Goal: Task Accomplishment & Management: Use online tool/utility

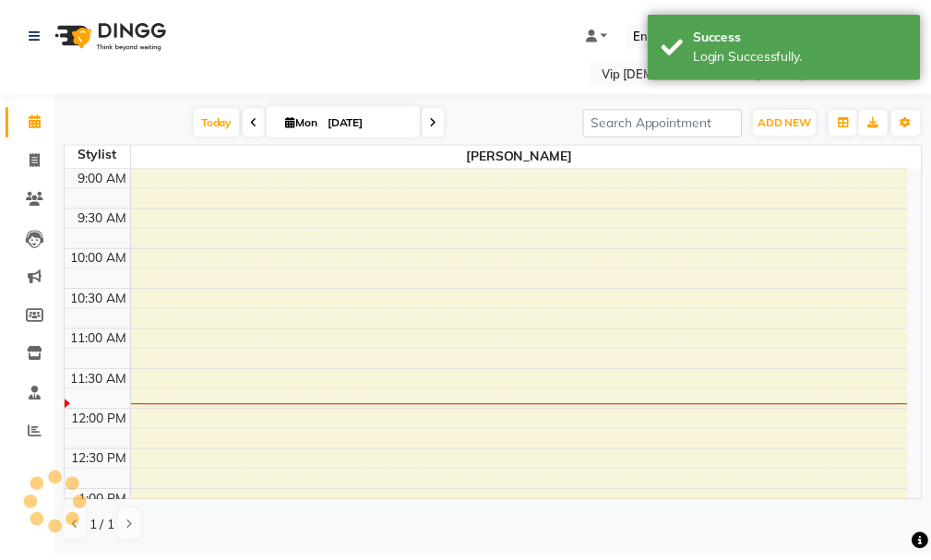
scroll to position [163, 0]
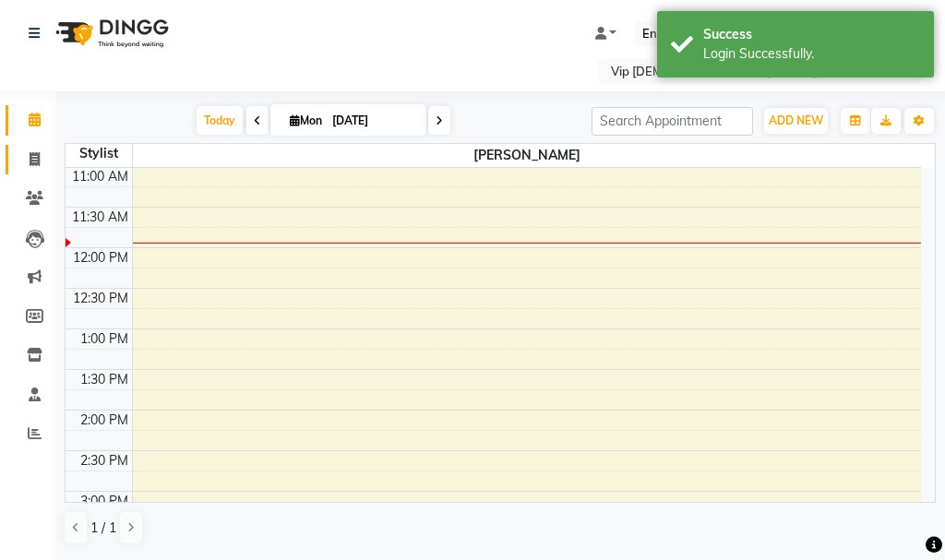
click at [19, 154] on span at bounding box center [34, 160] width 32 height 21
select select "service"
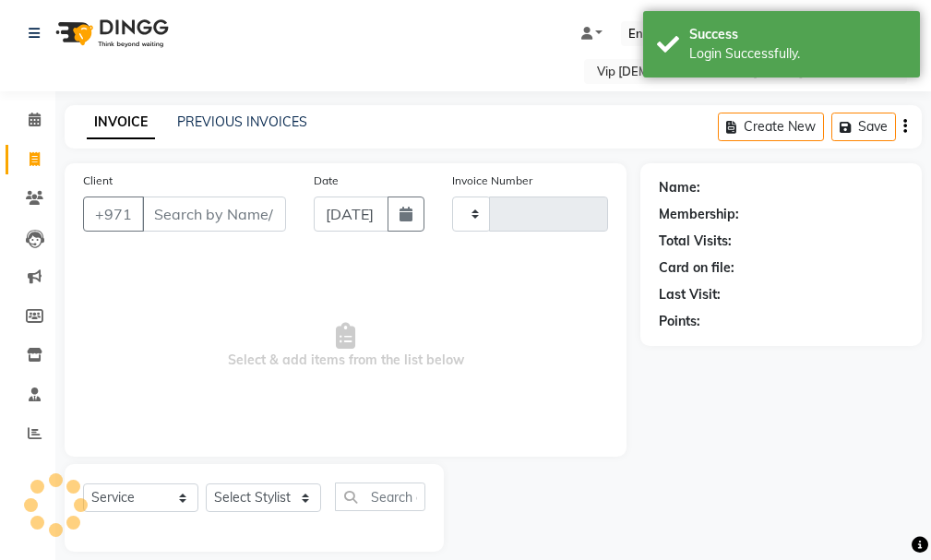
type input "1566"
select select "8415"
click at [197, 230] on input "Client" at bounding box center [214, 214] width 144 height 35
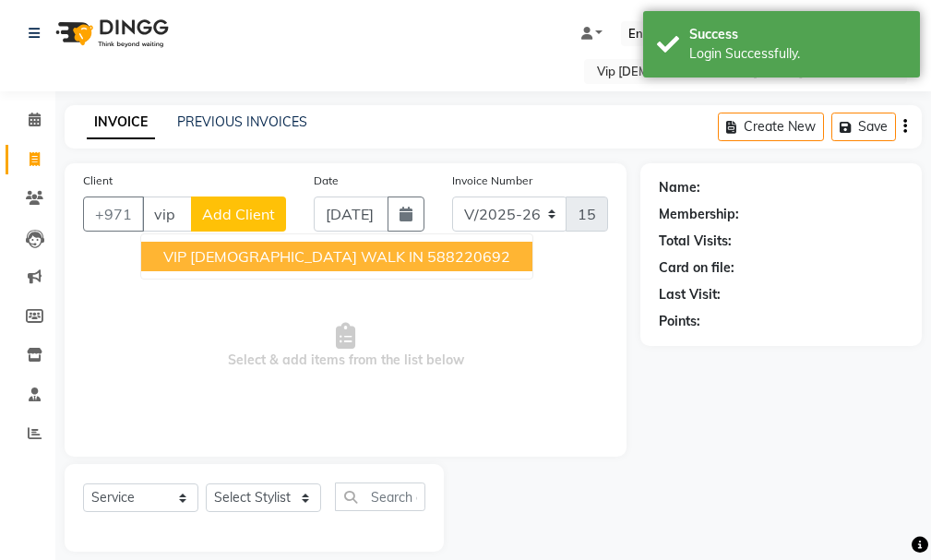
click at [318, 239] on ngb-typeahead-window "VIP [DEMOGRAPHIC_DATA] WALK IN 588220692" at bounding box center [336, 257] width 393 height 46
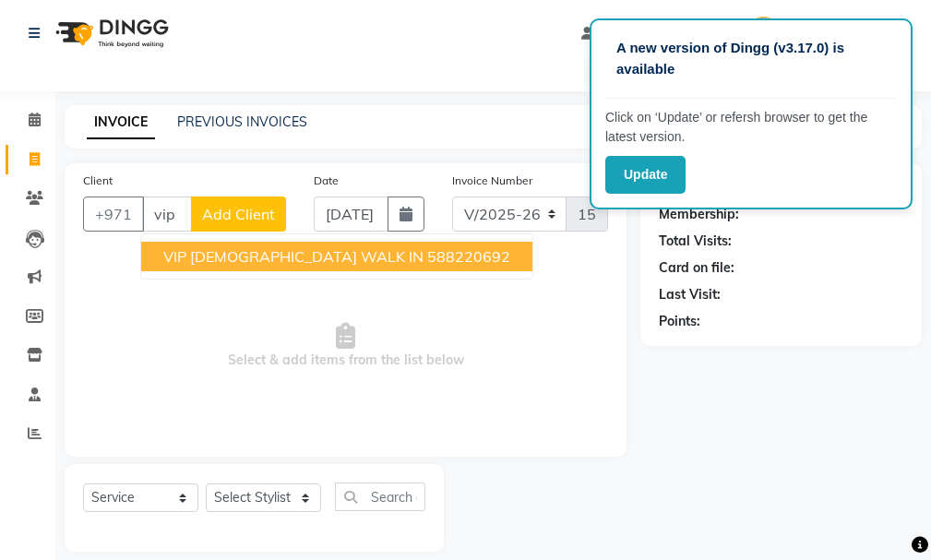
click at [427, 258] on ngb-highlight "588220692" at bounding box center [468, 256] width 83 height 18
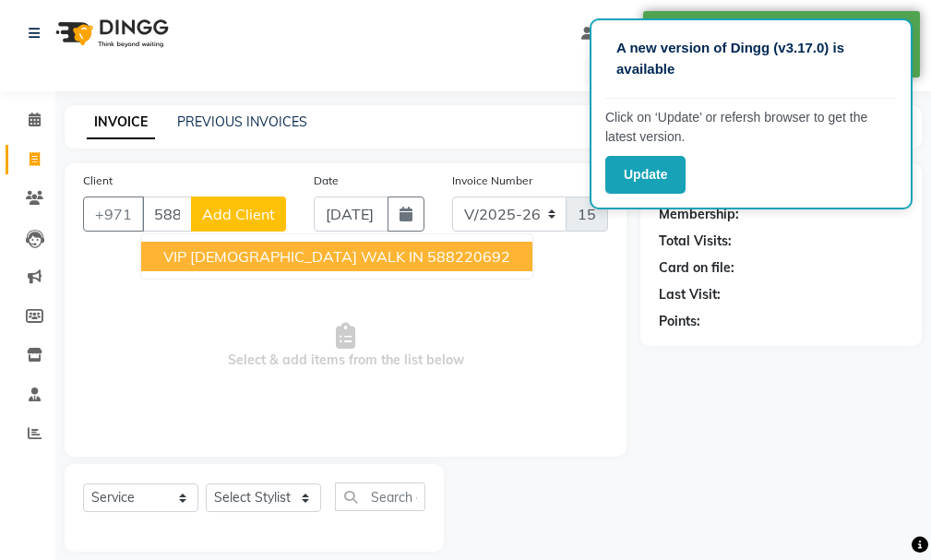
type input "588220692"
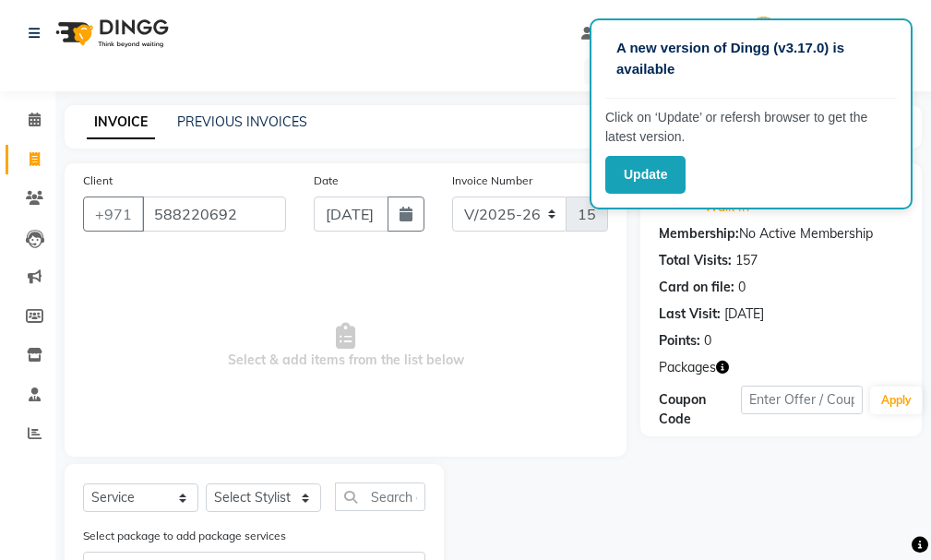
click at [930, 346] on div "Name: Vip [DEMOGRAPHIC_DATA] Walk In Membership: No Active Membership Total Vis…" at bounding box center [788, 388] width 295 height 450
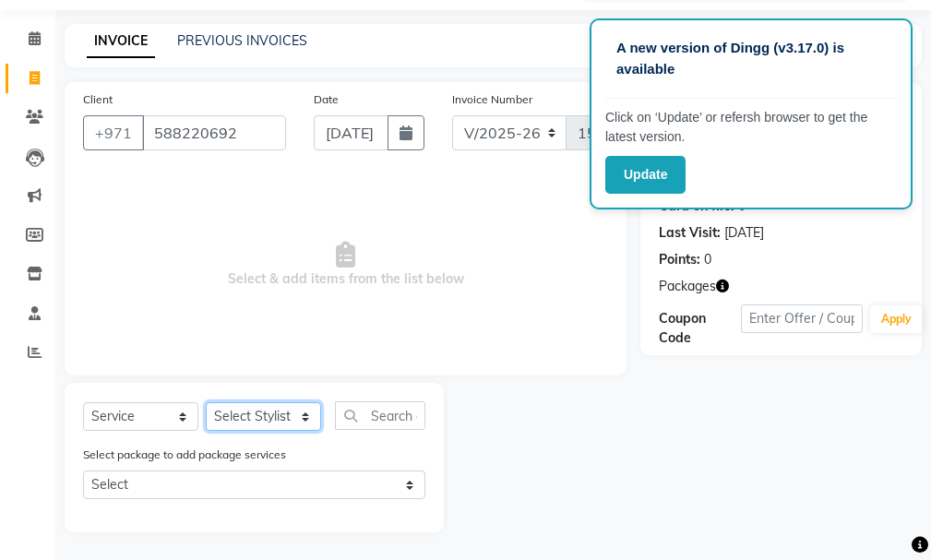
click at [278, 419] on select "Select Stylist Ali [PERSON_NAME] [PERSON_NAME] [PERSON_NAME] Lakhbizi Jairah [P…" at bounding box center [263, 416] width 115 height 29
select select "81343"
click at [206, 402] on select "Select Stylist Ali [PERSON_NAME] [PERSON_NAME] [PERSON_NAME] Lakhbizi Jairah [P…" at bounding box center [263, 416] width 115 height 29
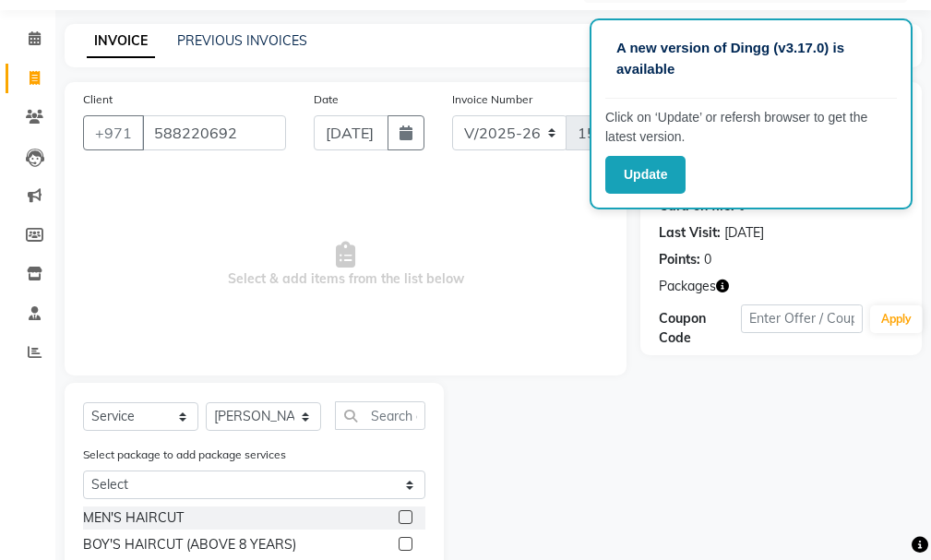
drag, startPoint x: 926, startPoint y: 402, endPoint x: 932, endPoint y: 475, distance: 73.2
click at [931, 475] on html "A new version of Dingg (v3.17.0) is available Click on ‘Update’ or refersh brow…" at bounding box center [465, 199] width 931 height 560
drag, startPoint x: 925, startPoint y: 397, endPoint x: 938, endPoint y: 435, distance: 40.0
click at [931, 435] on html "A new version of Dingg (v3.17.0) is available Click on ‘Update’ or refersh brow…" at bounding box center [465, 199] width 931 height 560
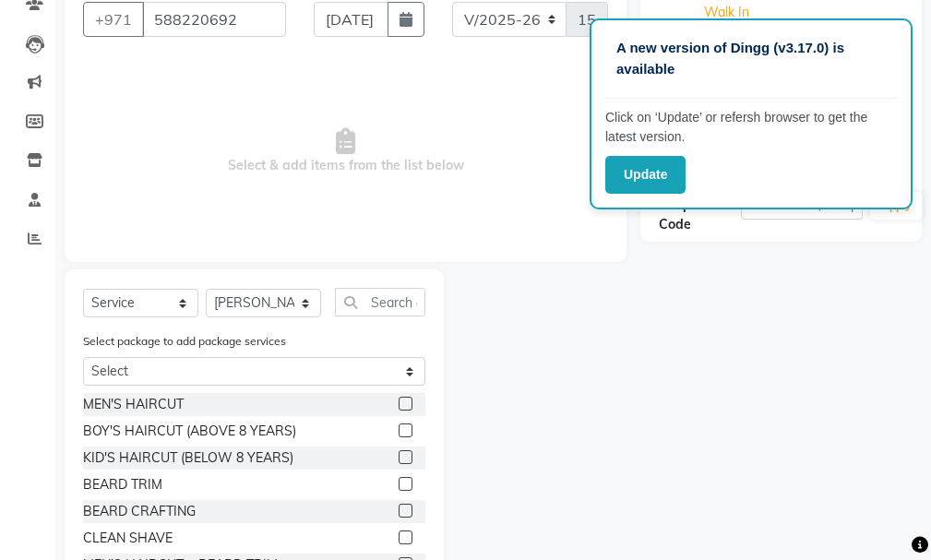
scroll to position [202, 0]
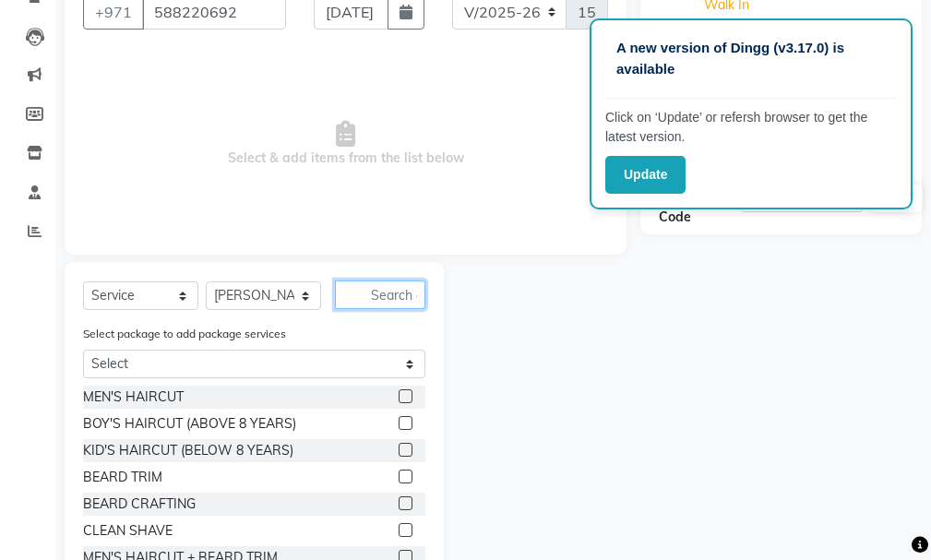
click at [390, 298] on input "text" at bounding box center [380, 295] width 90 height 29
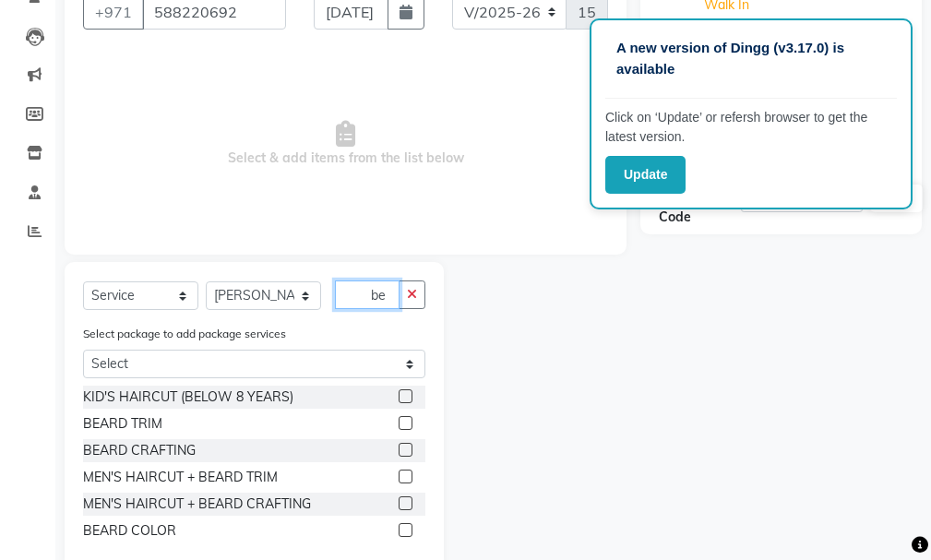
type input "be"
click at [407, 538] on div at bounding box center [405, 532] width 12 height 19
click at [405, 522] on div at bounding box center [412, 531] width 27 height 23
click at [403, 524] on label at bounding box center [406, 530] width 14 height 14
click at [403, 525] on input "checkbox" at bounding box center [405, 531] width 12 height 12
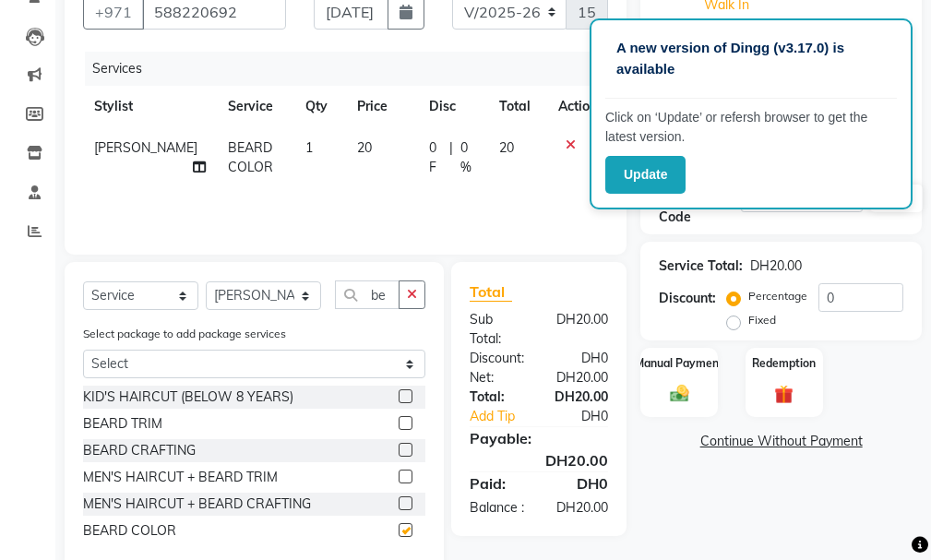
checkbox input "false"
click at [402, 300] on button "button" at bounding box center [412, 295] width 27 height 29
type input "be"
click at [400, 455] on label at bounding box center [406, 450] width 14 height 14
click at [400, 455] on input "checkbox" at bounding box center [405, 451] width 12 height 12
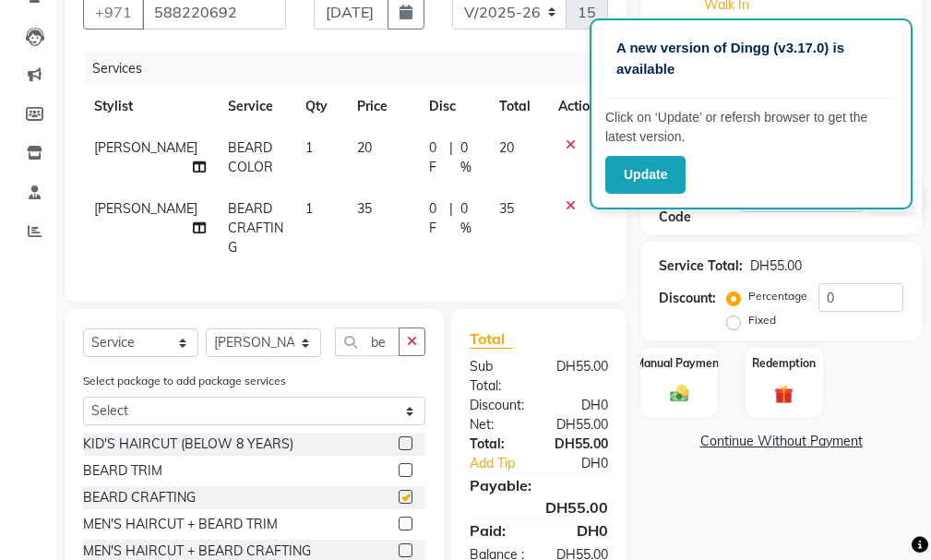
checkbox input "false"
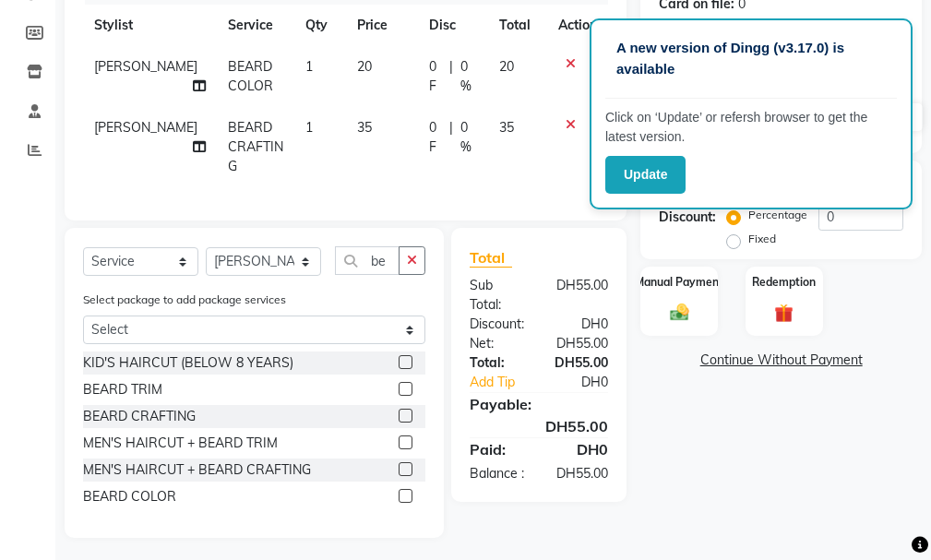
scroll to position [137, 0]
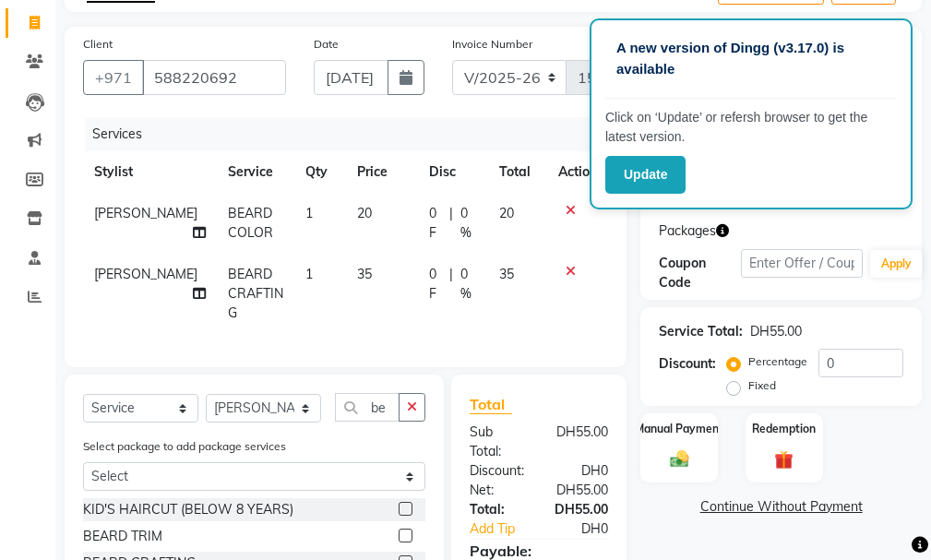
drag, startPoint x: 930, startPoint y: 409, endPoint x: 930, endPoint y: 424, distance: 14.8
click at [930, 424] on div "Manual Payment Redemption" at bounding box center [781, 448] width 309 height 69
drag, startPoint x: 930, startPoint y: 462, endPoint x: 931, endPoint y: 491, distance: 28.6
click at [931, 424] on html "A new version of Dingg (v3.17.0) is available Click on ‘Update’ or refersh brow…" at bounding box center [465, 143] width 931 height 560
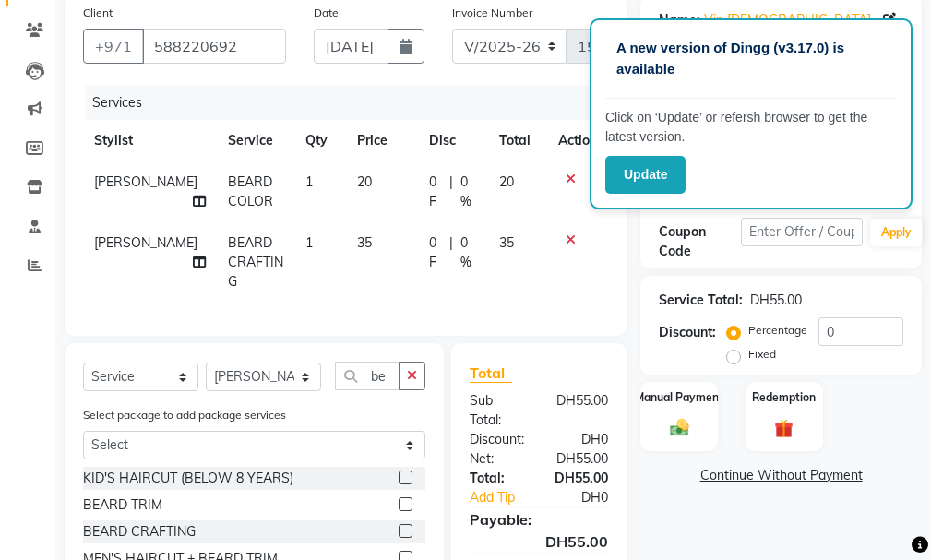
scroll to position [207, 0]
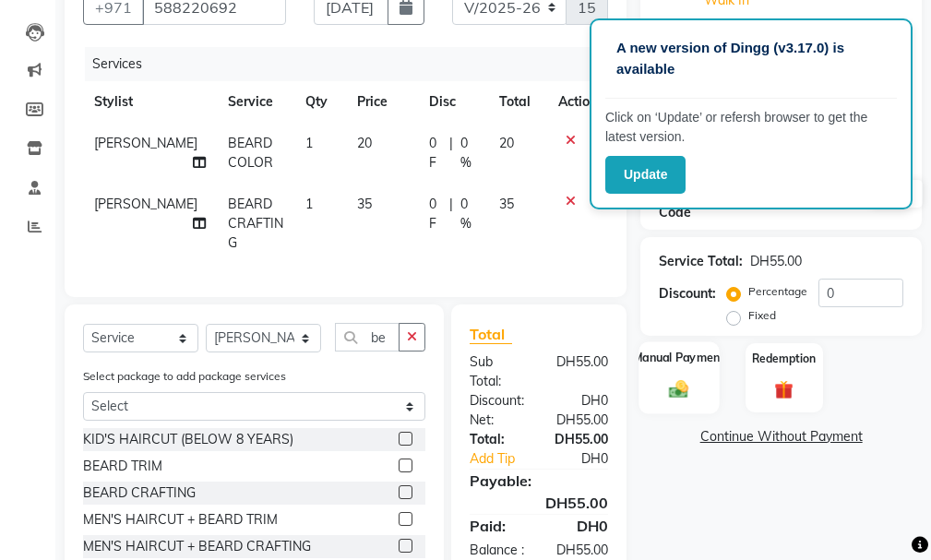
click at [676, 378] on img at bounding box center [679, 389] width 31 height 22
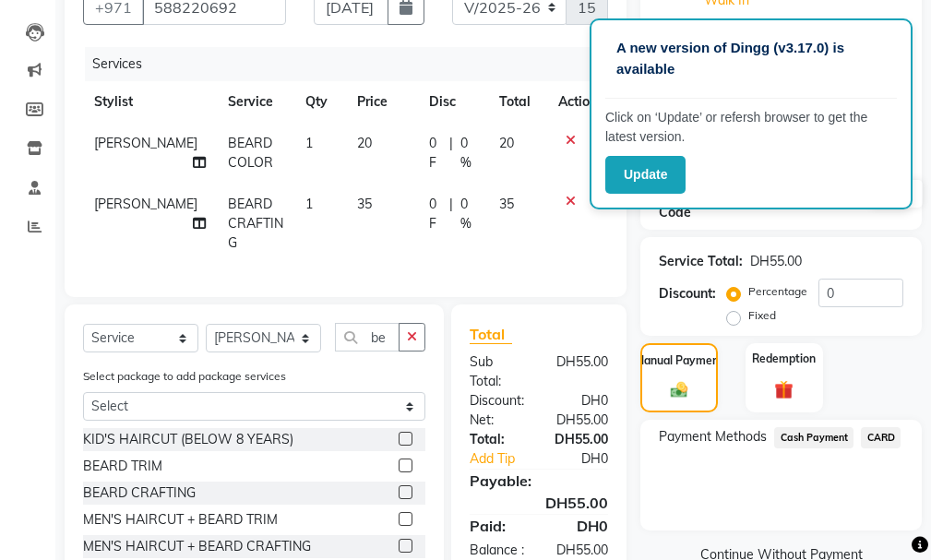
click at [873, 427] on span "CARD" at bounding box center [881, 437] width 40 height 21
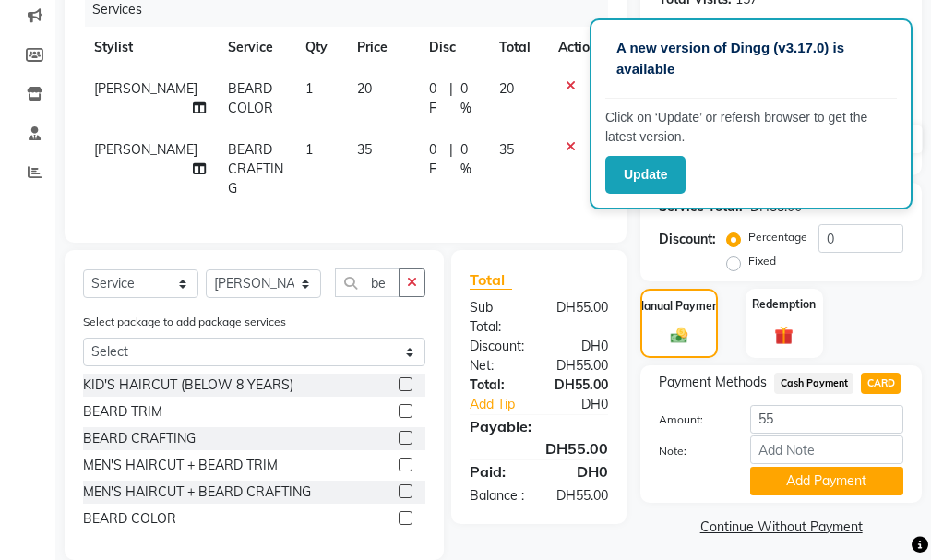
scroll to position [264, 0]
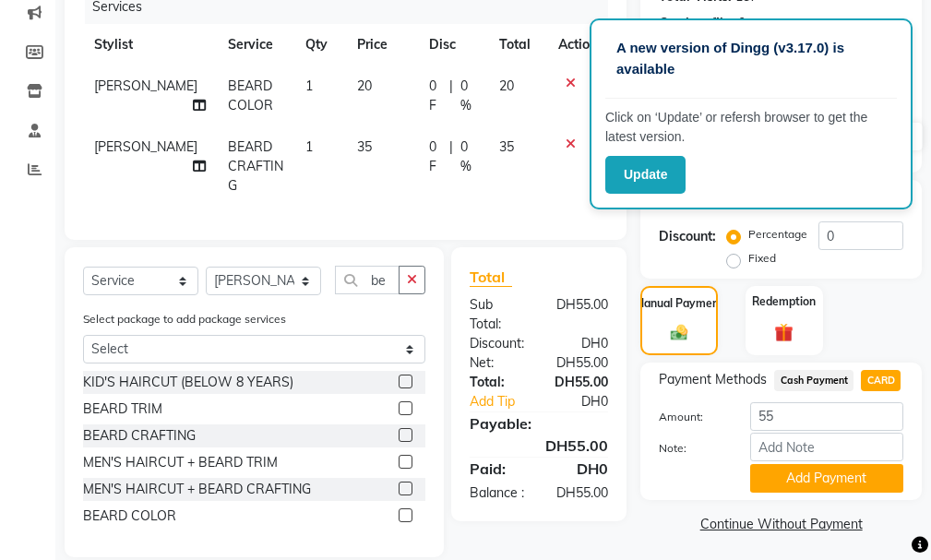
click at [810, 370] on span "Cash Payment" at bounding box center [813, 380] width 79 height 21
click at [835, 464] on button "Add Payment" at bounding box center [826, 478] width 153 height 29
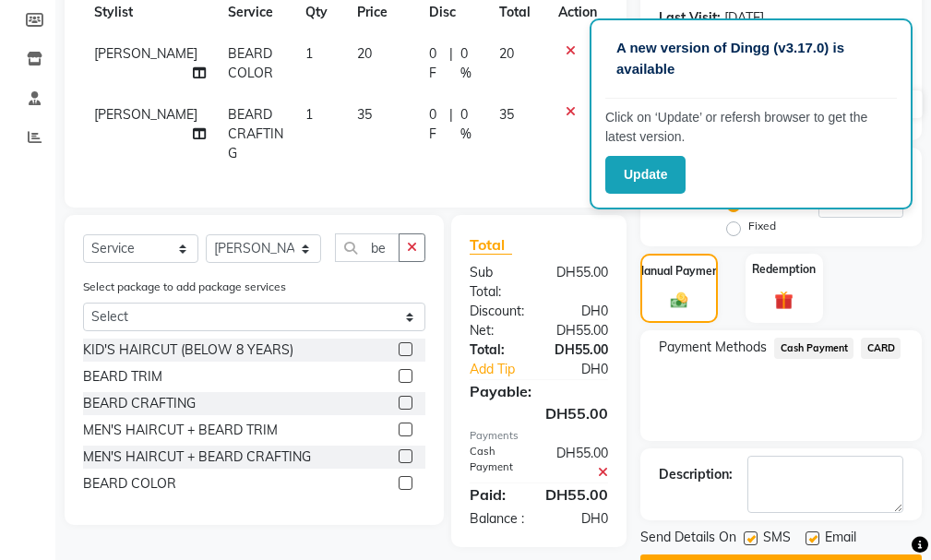
scroll to position [328, 0]
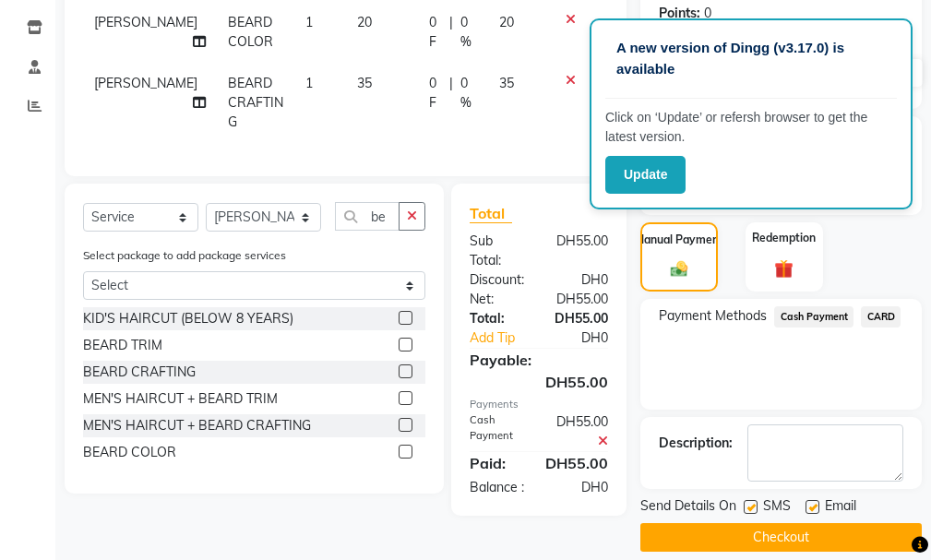
click at [847, 523] on button "Checkout" at bounding box center [782, 537] width 282 height 29
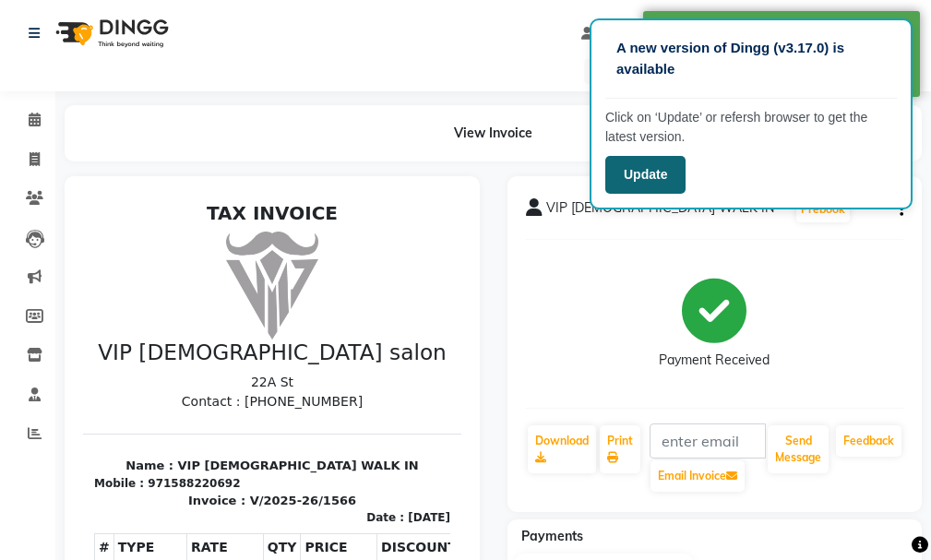
click at [638, 178] on button "Update" at bounding box center [646, 175] width 80 height 38
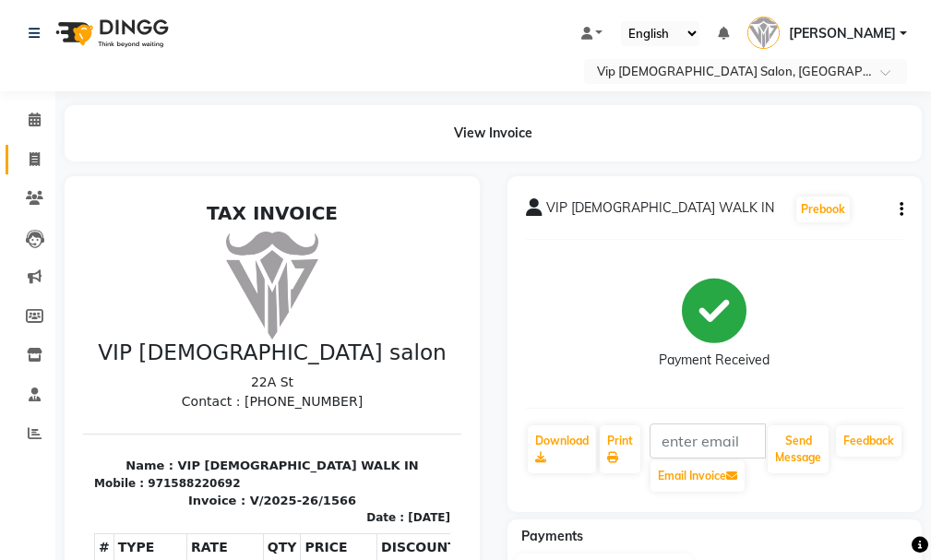
click at [21, 172] on link "Invoice" at bounding box center [28, 160] width 44 height 30
select select "service"
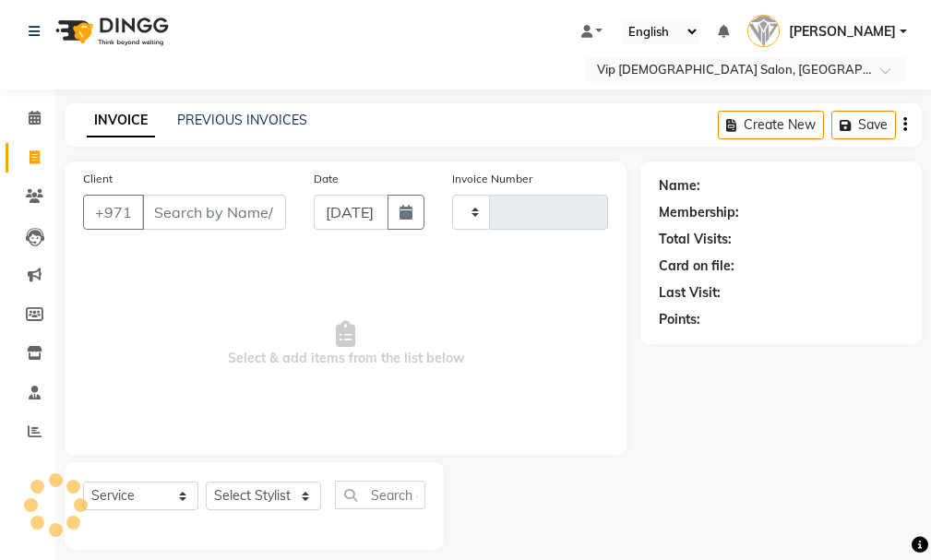
scroll to position [19, 0]
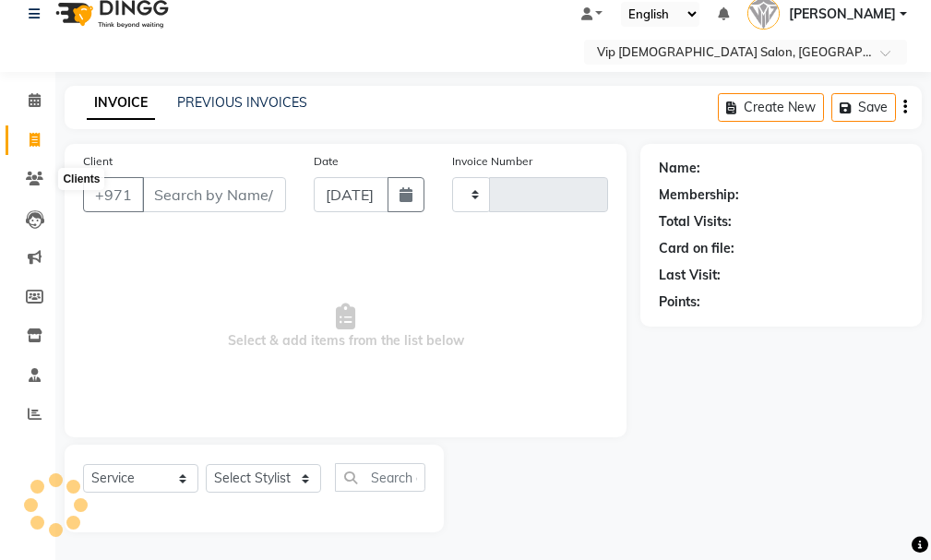
type input "1567"
select select "8415"
click at [30, 168] on link "Clients" at bounding box center [28, 179] width 44 height 30
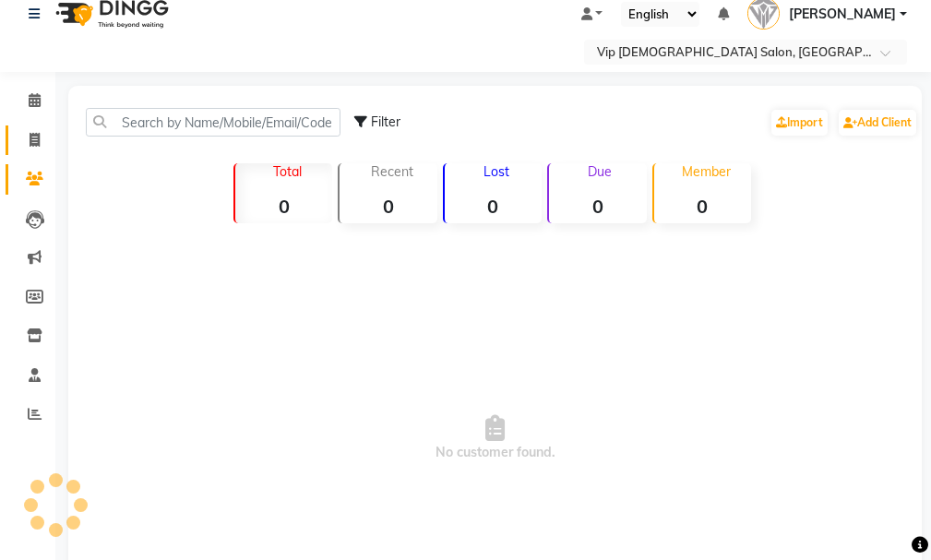
click at [23, 135] on span at bounding box center [34, 140] width 32 height 21
select select "service"
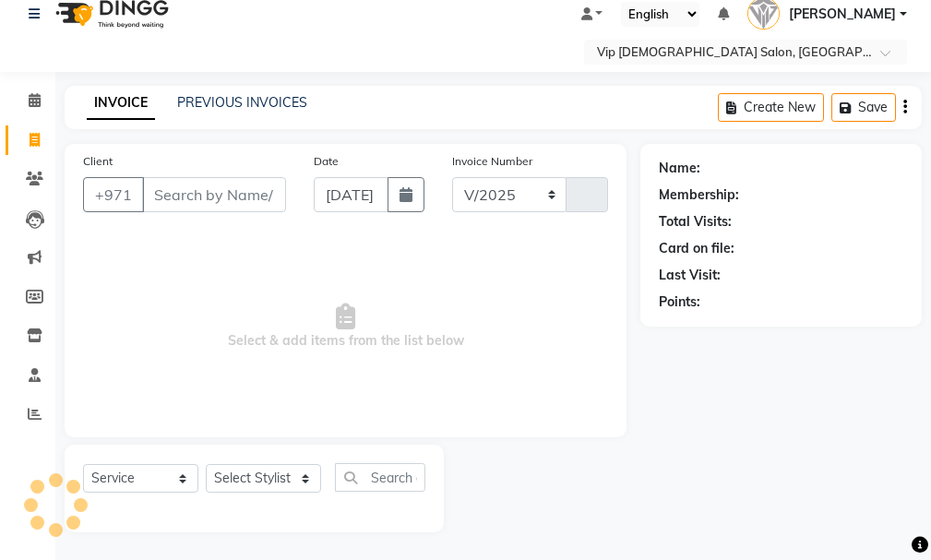
select select "8415"
type input "1567"
click at [26, 138] on span at bounding box center [34, 140] width 32 height 21
select select "service"
type input "1567"
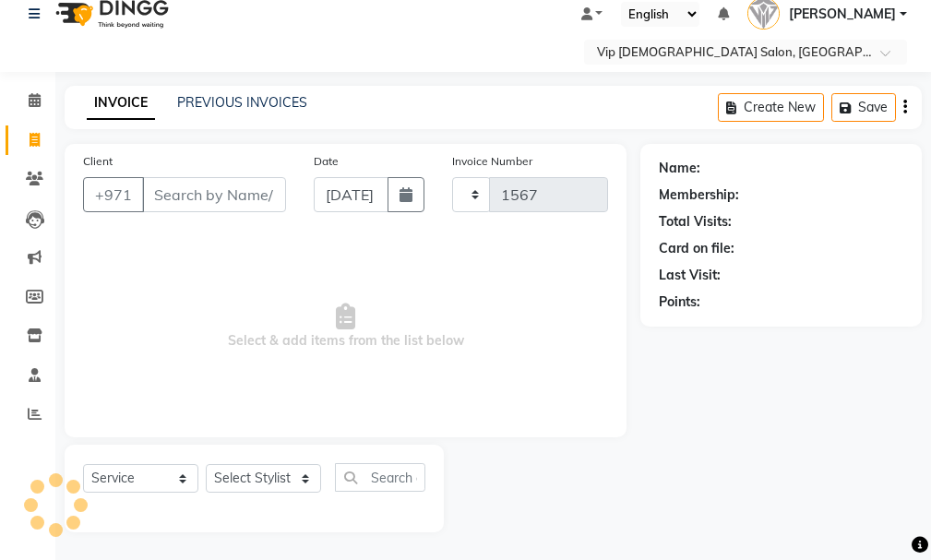
select select "8415"
click at [193, 194] on input "Client" at bounding box center [214, 194] width 144 height 35
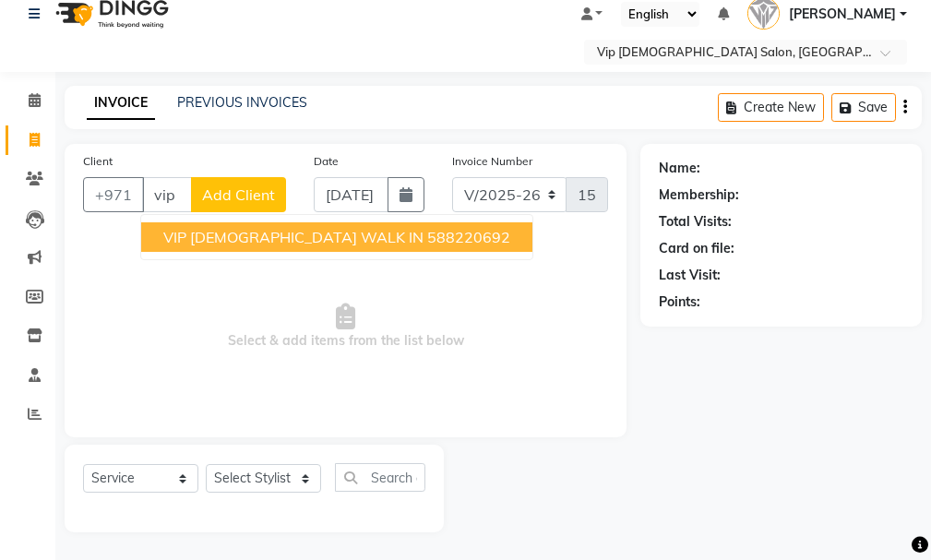
click at [427, 246] on ngb-highlight "588220692" at bounding box center [468, 237] width 83 height 18
type input "588220692"
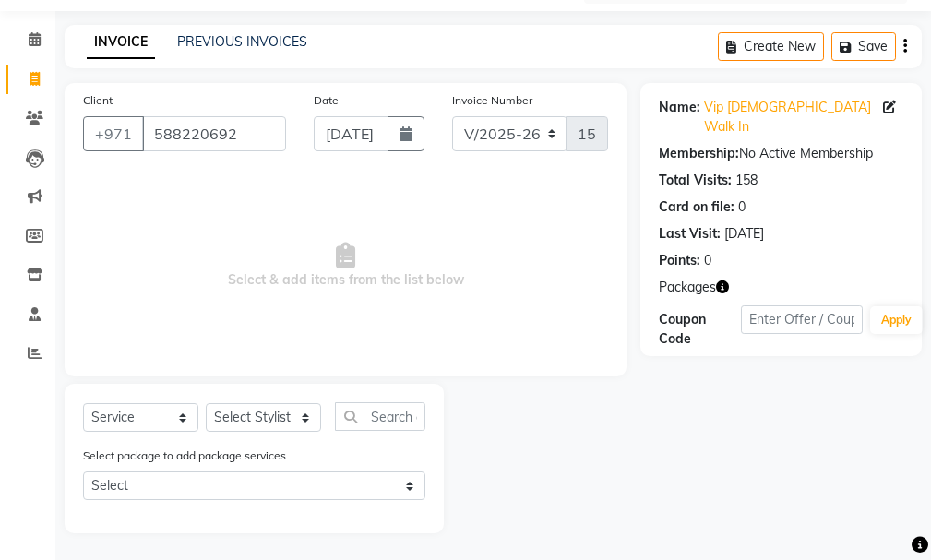
scroll to position [81, 0]
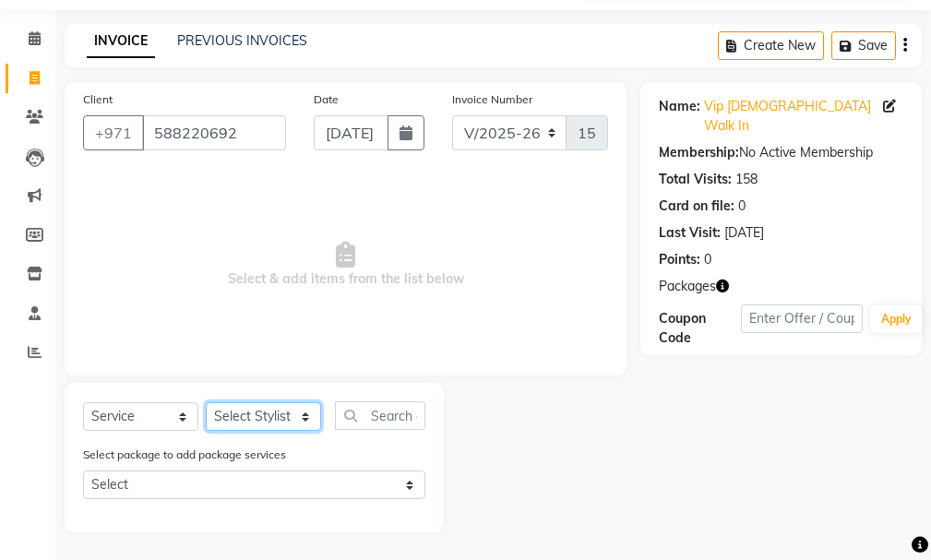
click at [213, 410] on select "Select Stylist Ali [PERSON_NAME] [PERSON_NAME] [PERSON_NAME] Lakhbizi Jairah [P…" at bounding box center [263, 416] width 115 height 29
click at [206, 402] on select "Select Stylist Ali [PERSON_NAME] [PERSON_NAME] [PERSON_NAME] Lakhbizi Jairah [P…" at bounding box center [263, 416] width 115 height 29
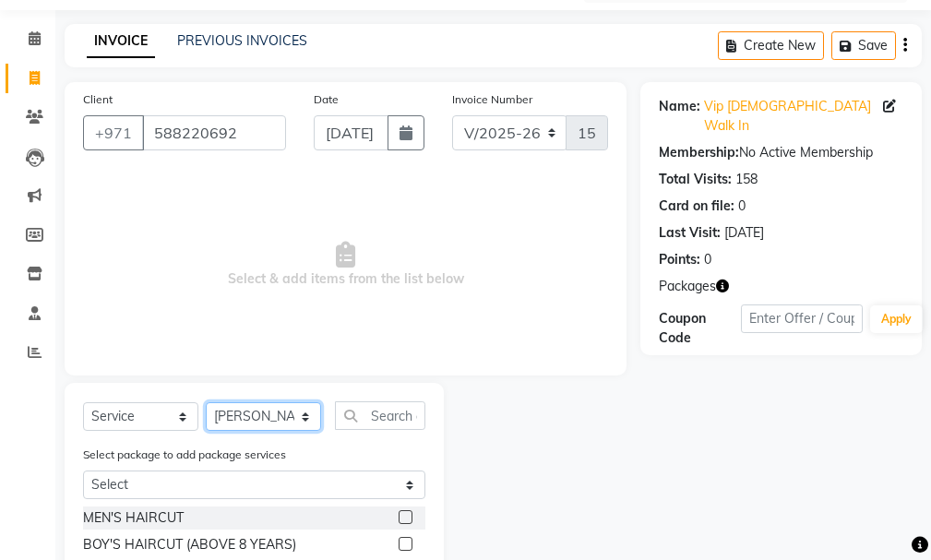
click at [283, 418] on select "Select Stylist Ali [PERSON_NAME] [PERSON_NAME] [PERSON_NAME] Lakhbizi Jairah [P…" at bounding box center [263, 416] width 115 height 29
select select "81365"
click at [206, 402] on select "Select Stylist Ali [PERSON_NAME] [PERSON_NAME] [PERSON_NAME] Lakhbizi Jairah [P…" at bounding box center [263, 416] width 115 height 29
click at [383, 419] on input "text" at bounding box center [380, 416] width 90 height 29
click at [378, 426] on input "text" at bounding box center [380, 416] width 90 height 29
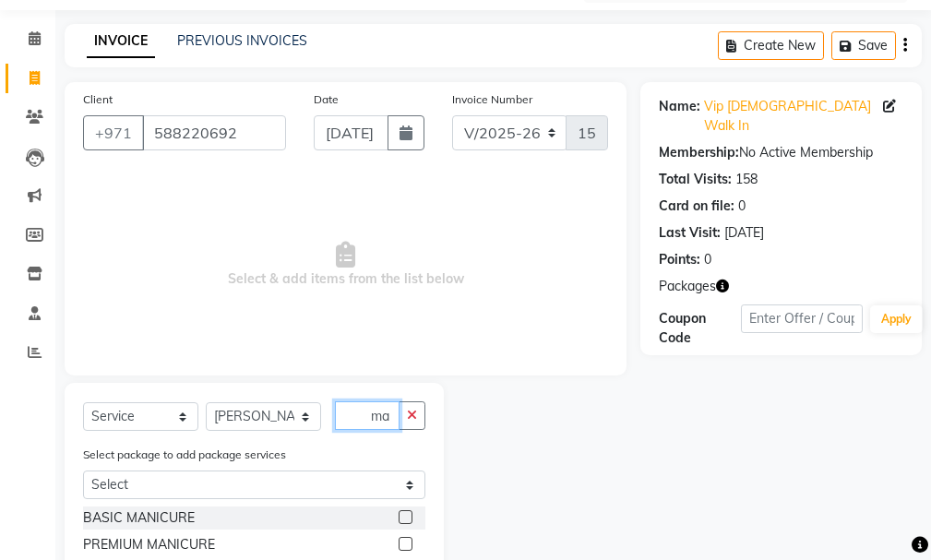
scroll to position [0, 0]
type input "m"
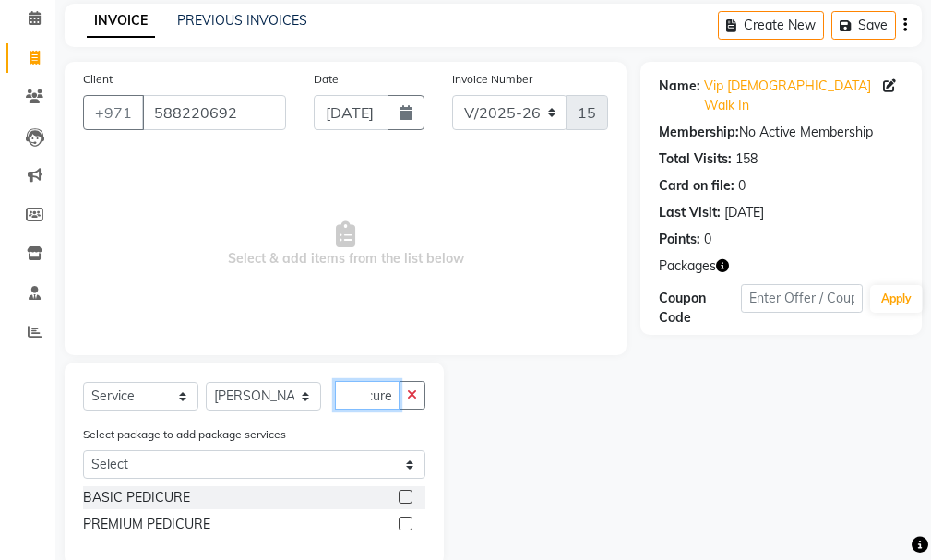
scroll to position [135, 0]
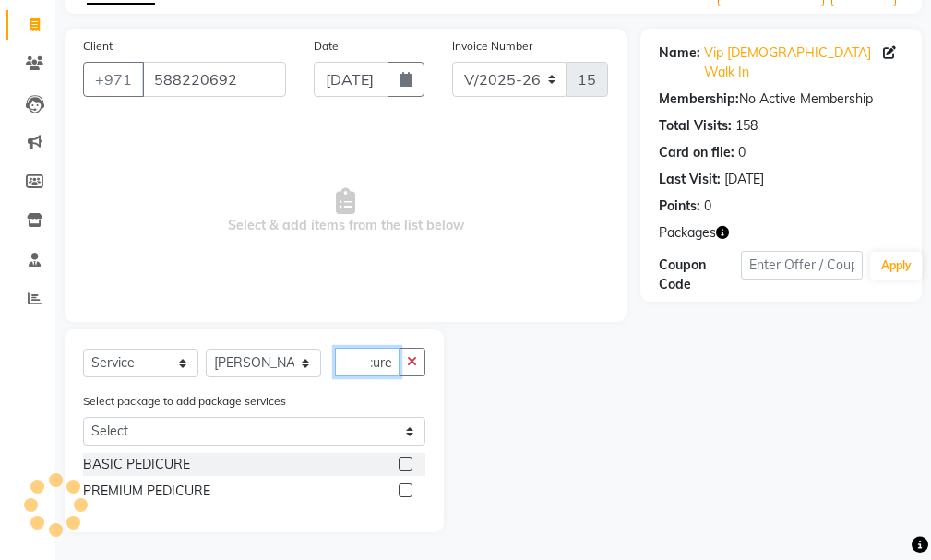
type input "pedicure"
click at [405, 466] on label at bounding box center [406, 464] width 14 height 14
click at [405, 466] on input "checkbox" at bounding box center [405, 465] width 12 height 12
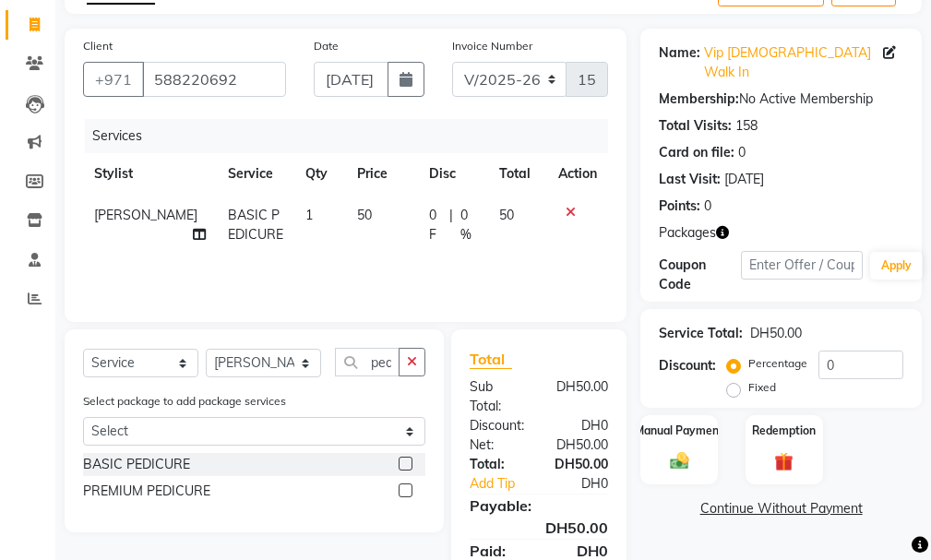
checkbox input "false"
click at [413, 357] on icon "button" at bounding box center [412, 361] width 10 height 13
type input "scrub"
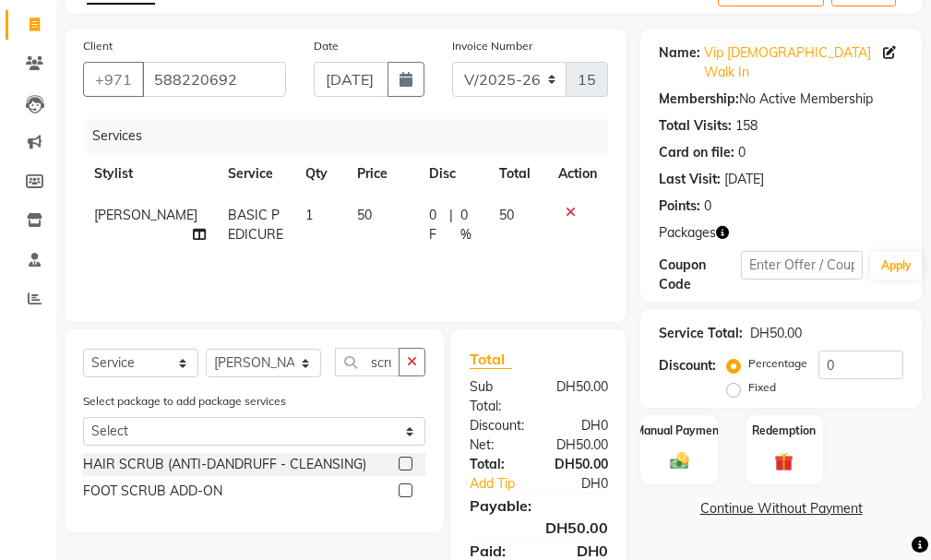
click at [405, 493] on label at bounding box center [406, 491] width 14 height 14
click at [405, 493] on input "checkbox" at bounding box center [405, 492] width 12 height 12
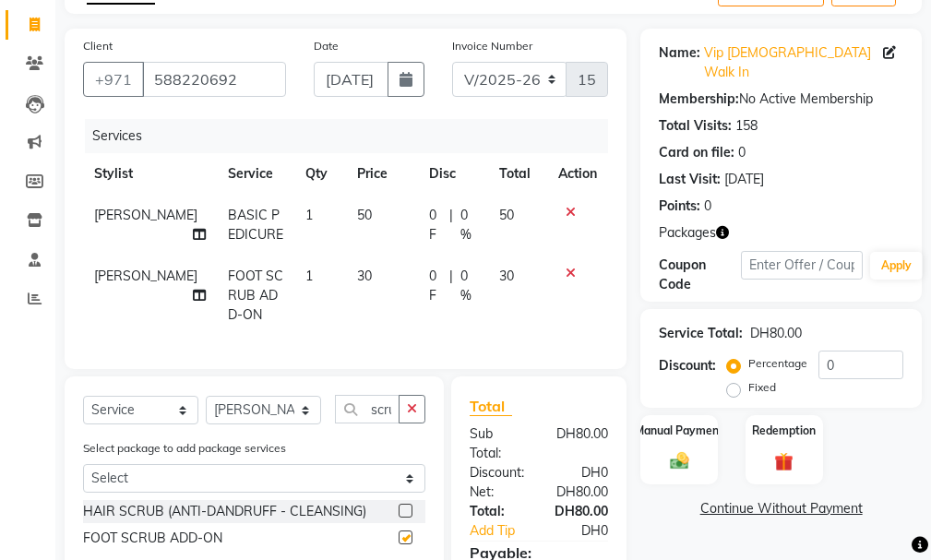
checkbox input "false"
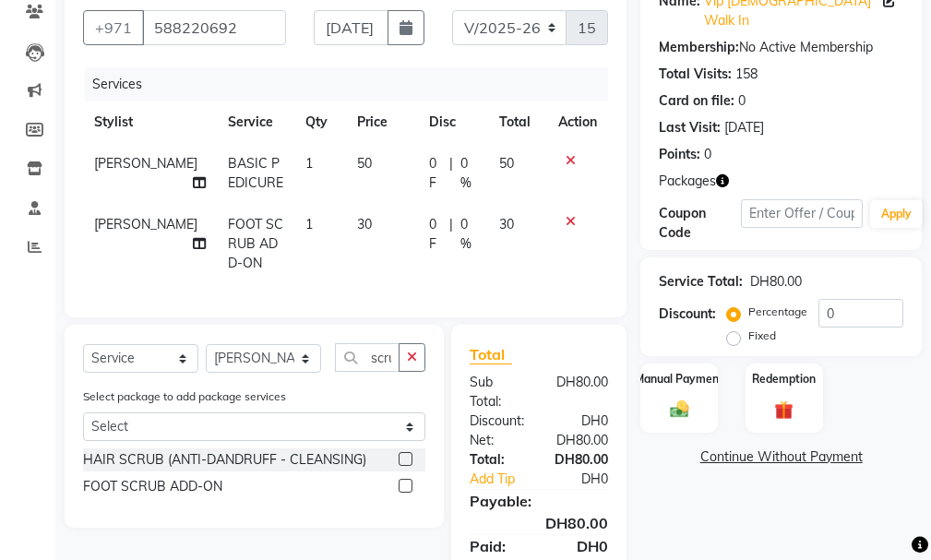
scroll to position [250, 0]
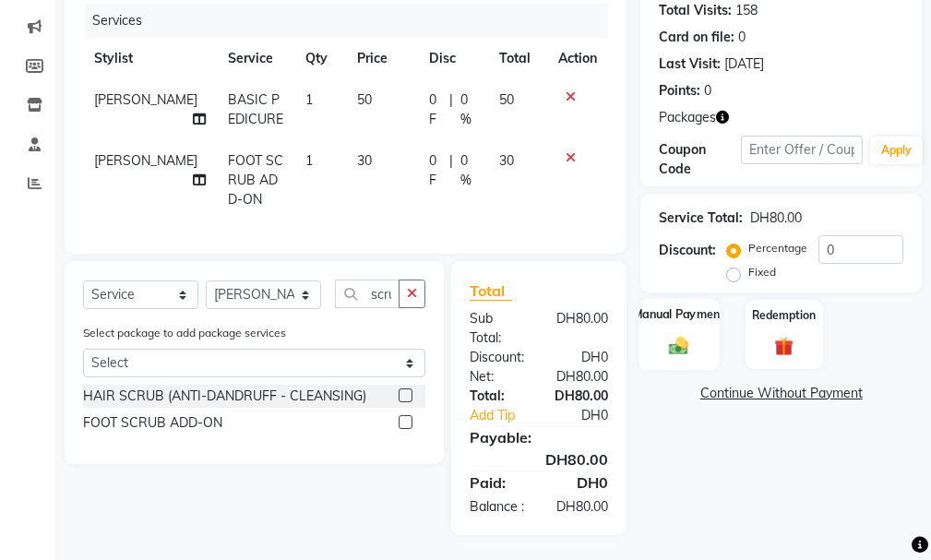
click at [673, 335] on img at bounding box center [679, 346] width 31 height 22
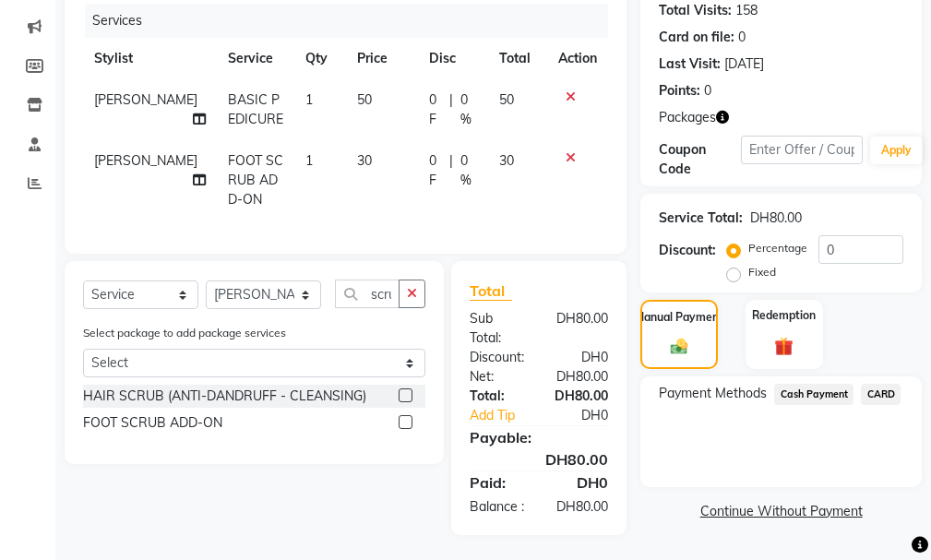
click at [815, 384] on span "Cash Payment" at bounding box center [813, 394] width 79 height 21
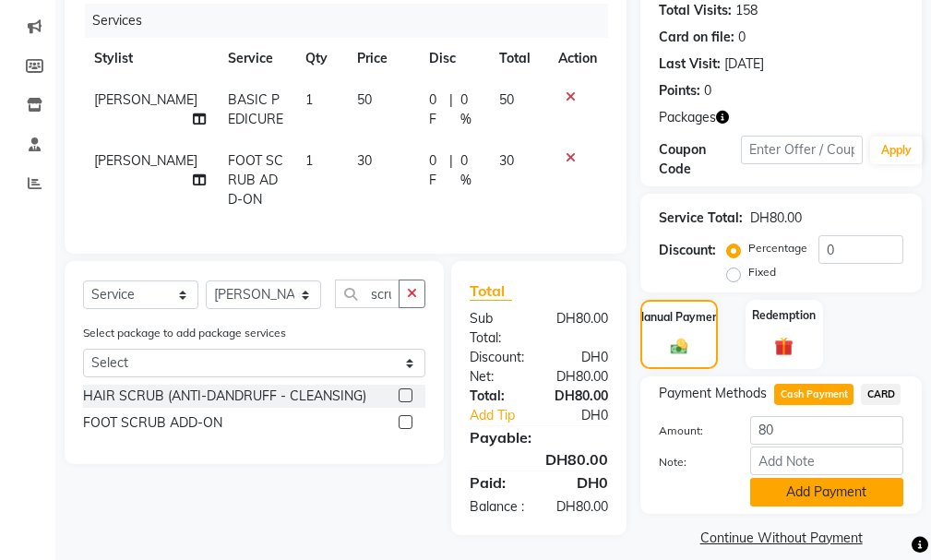
click at [851, 480] on button "Add Payment" at bounding box center [826, 492] width 153 height 29
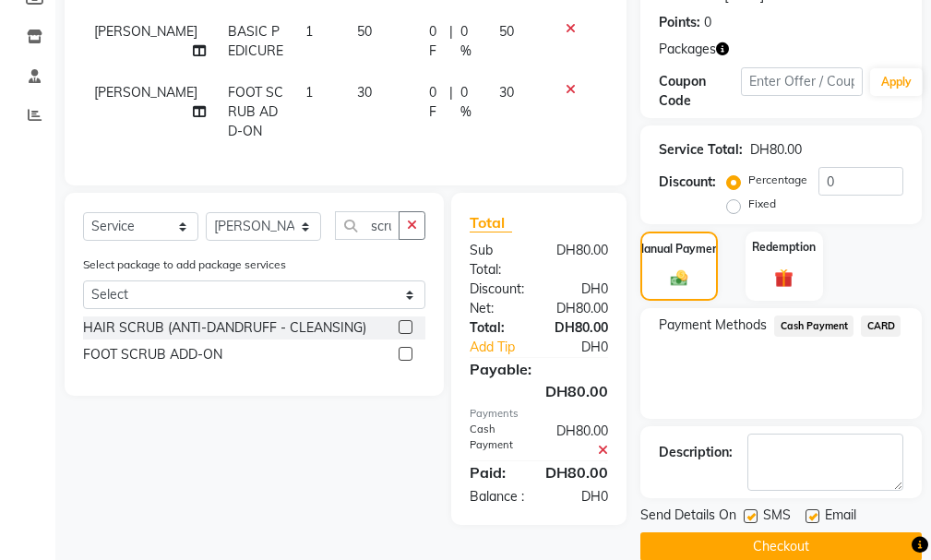
scroll to position [344, 0]
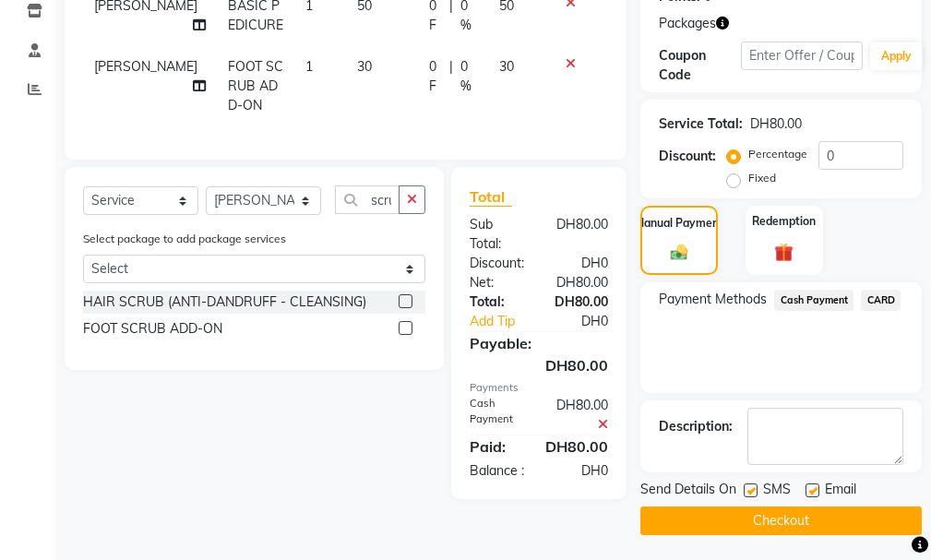
click at [812, 507] on button "Checkout" at bounding box center [782, 521] width 282 height 29
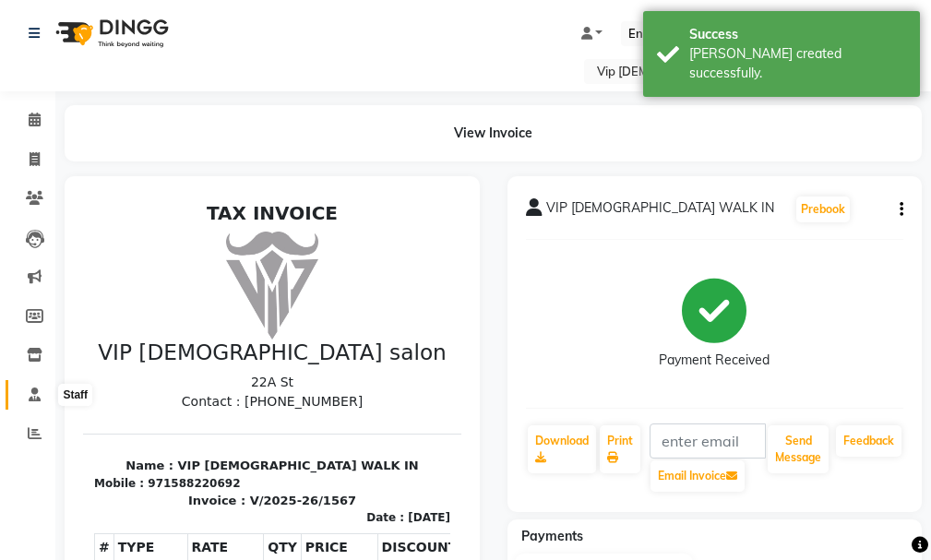
click at [22, 400] on span at bounding box center [34, 395] width 32 height 21
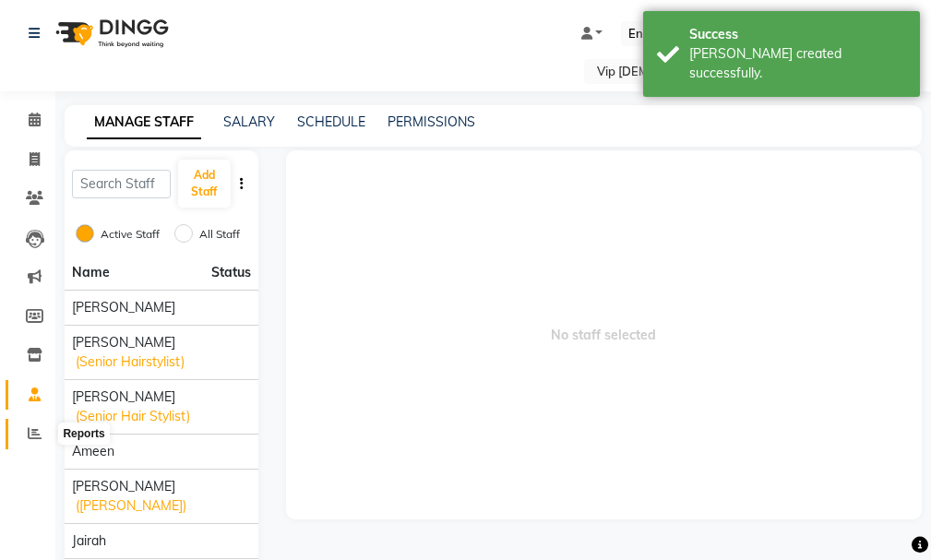
click at [25, 438] on span at bounding box center [34, 434] width 32 height 21
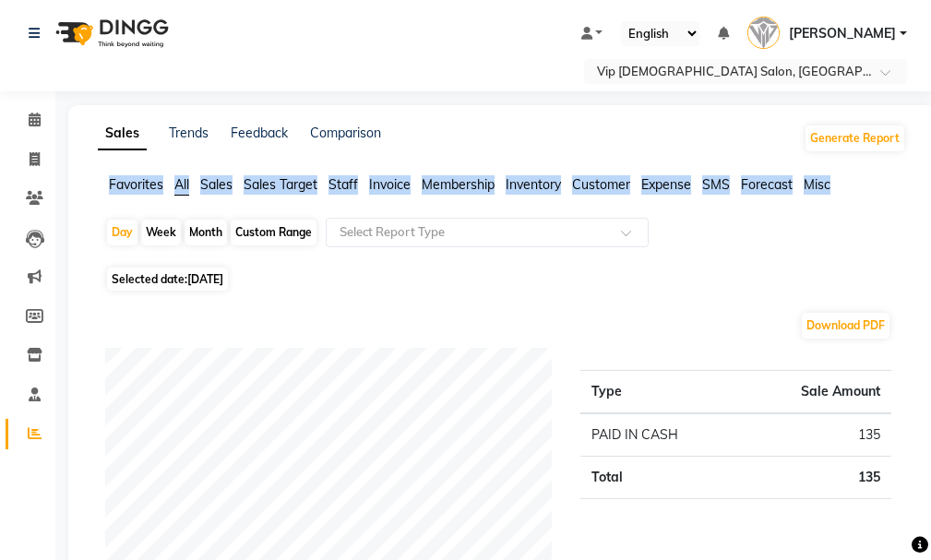
drag, startPoint x: 928, startPoint y: 139, endPoint x: 939, endPoint y: 200, distance: 61.9
click at [931, 200] on html "Select Location × Vip Gents Salon, Hor Al Anz East Default Panel My Panel Engli…" at bounding box center [465, 280] width 931 height 560
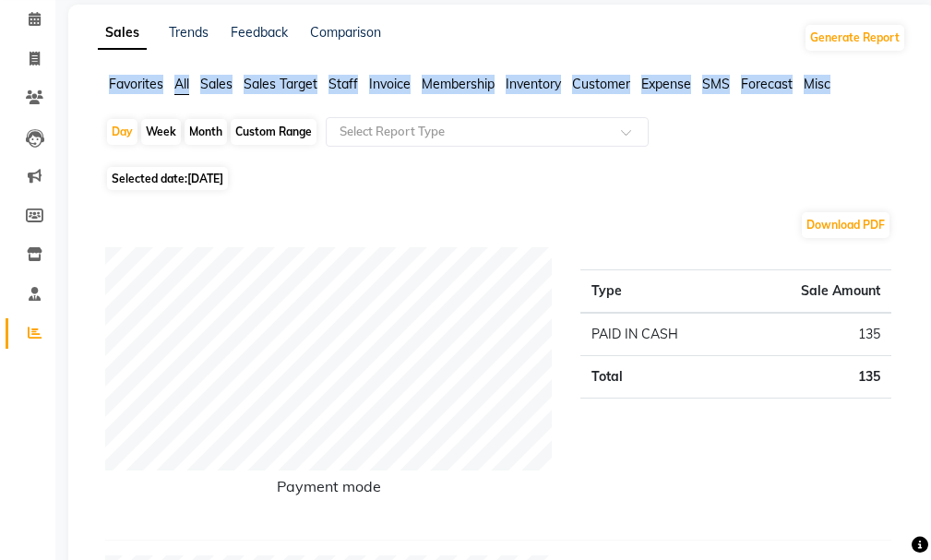
scroll to position [39, 0]
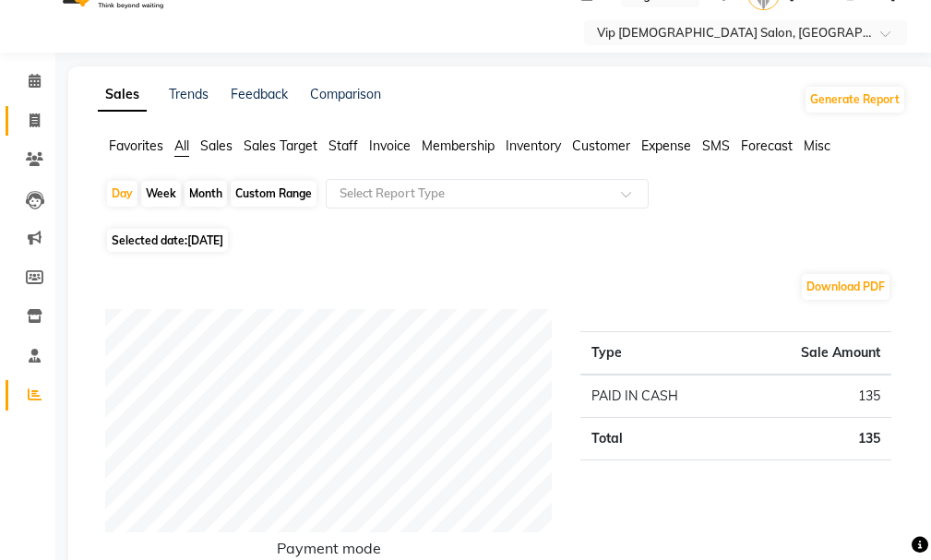
click at [35, 131] on li "Invoice" at bounding box center [27, 122] width 55 height 40
click at [42, 119] on span at bounding box center [34, 121] width 32 height 21
select select "service"
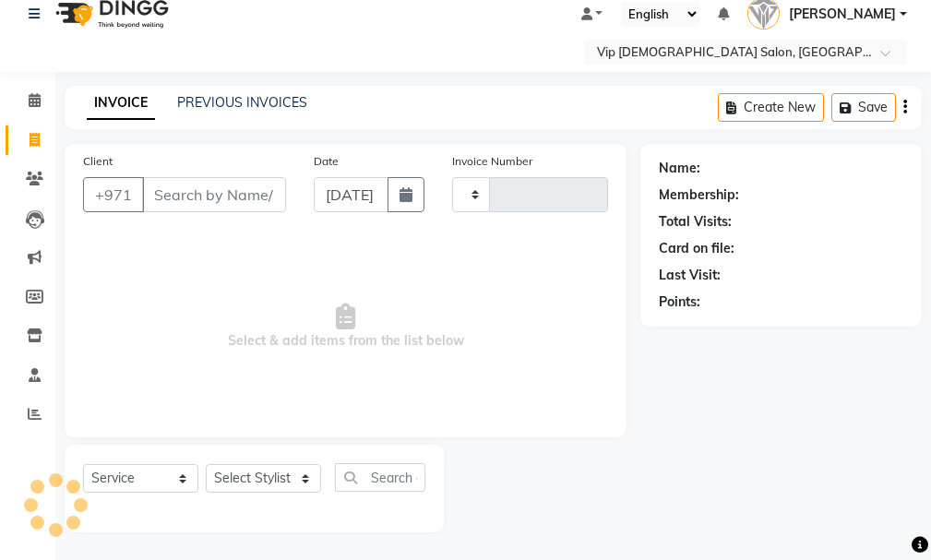
scroll to position [19, 0]
select select "8415"
type input "1568"
